Goal: Task Accomplishment & Management: Manage account settings

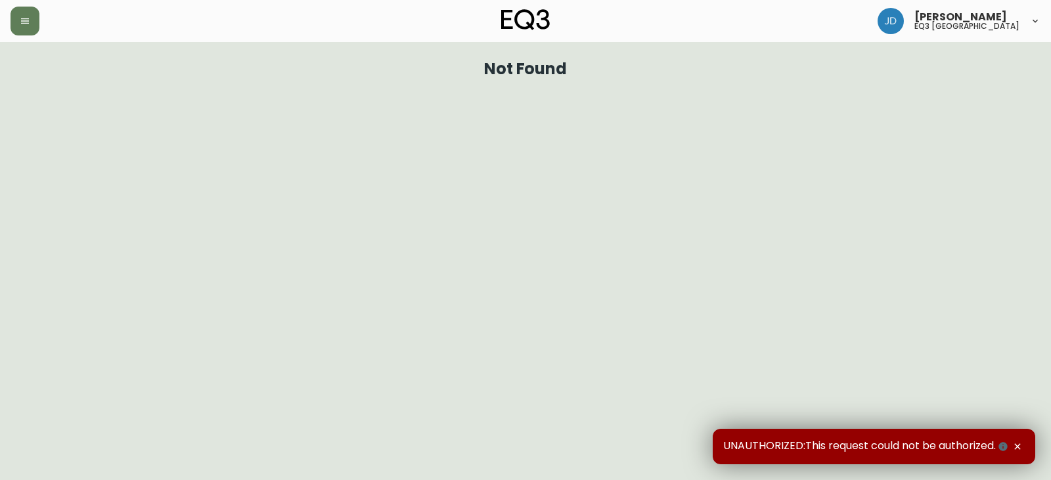
click at [1034, 17] on icon at bounding box center [1035, 21] width 11 height 11
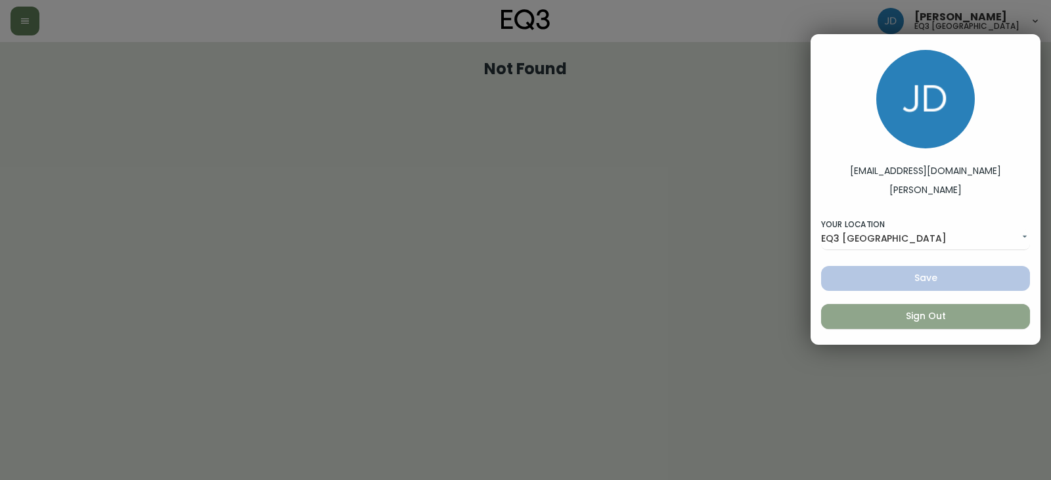
click at [921, 309] on span "Sign Out" at bounding box center [925, 316] width 188 height 16
